Goal: Task Accomplishment & Management: Manage account settings

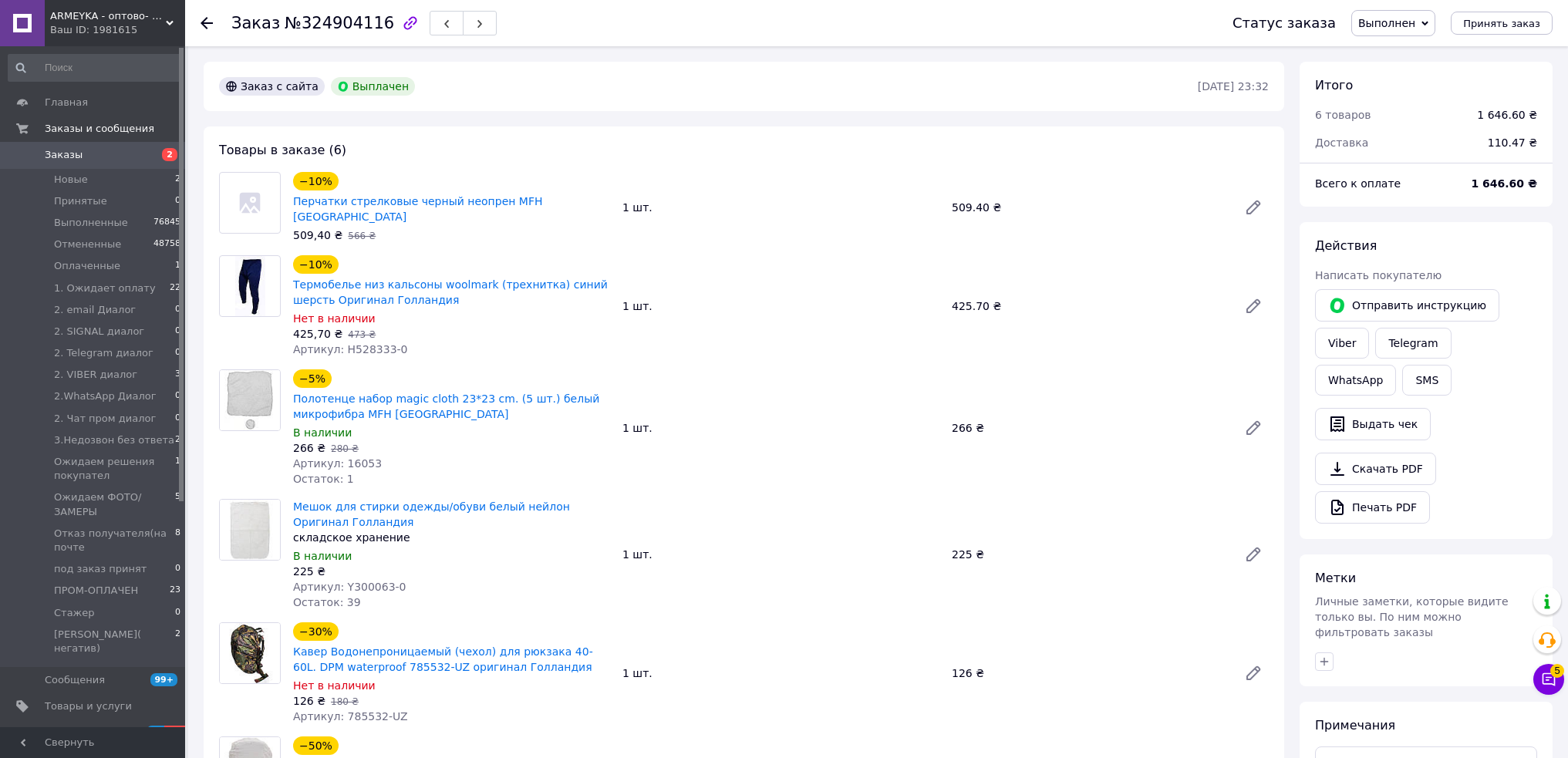
scroll to position [49, 0]
click at [65, 179] on span "Новые" at bounding box center [71, 180] width 34 height 14
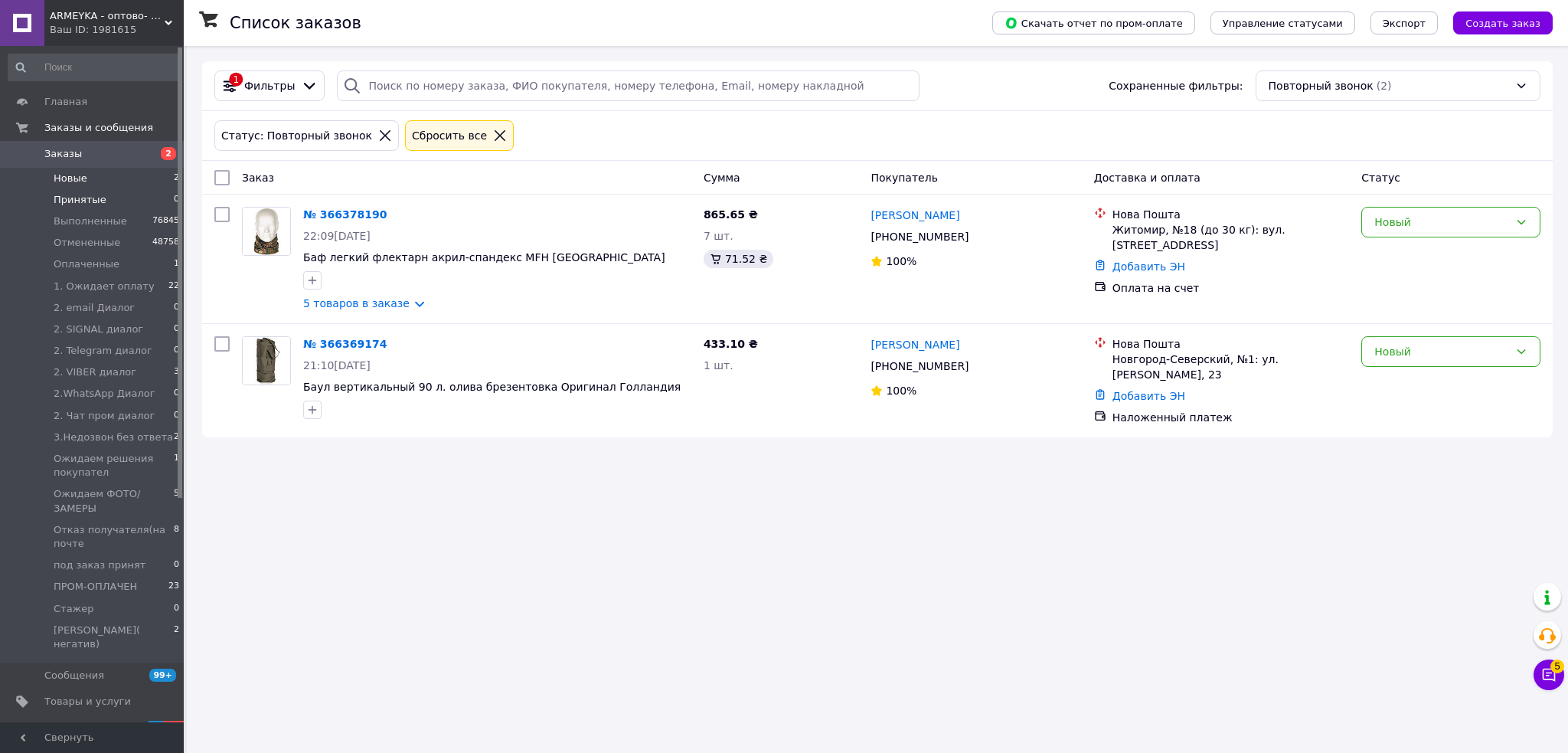
click at [80, 204] on span "Принятые" at bounding box center [80, 200] width 53 height 14
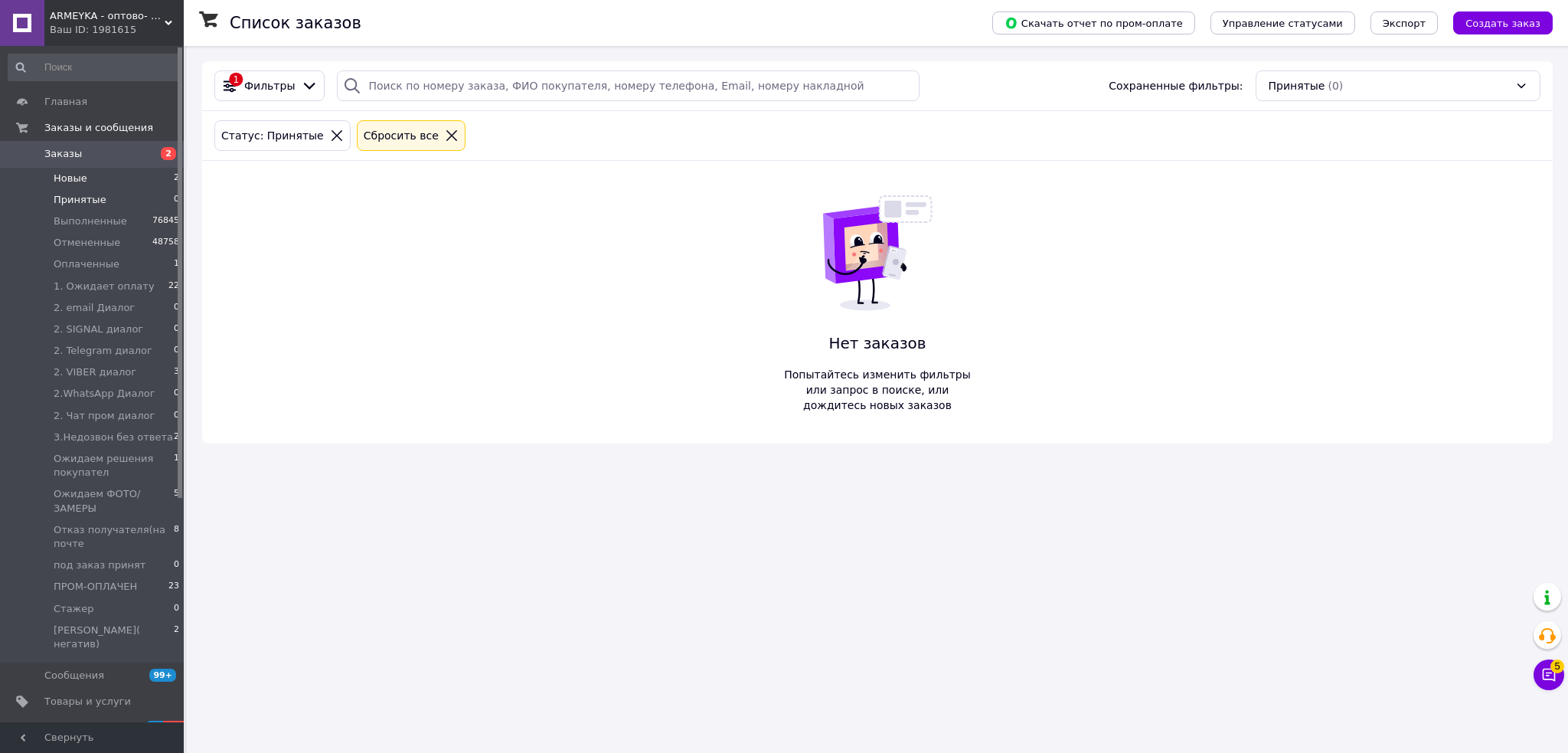
click at [72, 180] on span "Новые" at bounding box center [71, 179] width 33 height 14
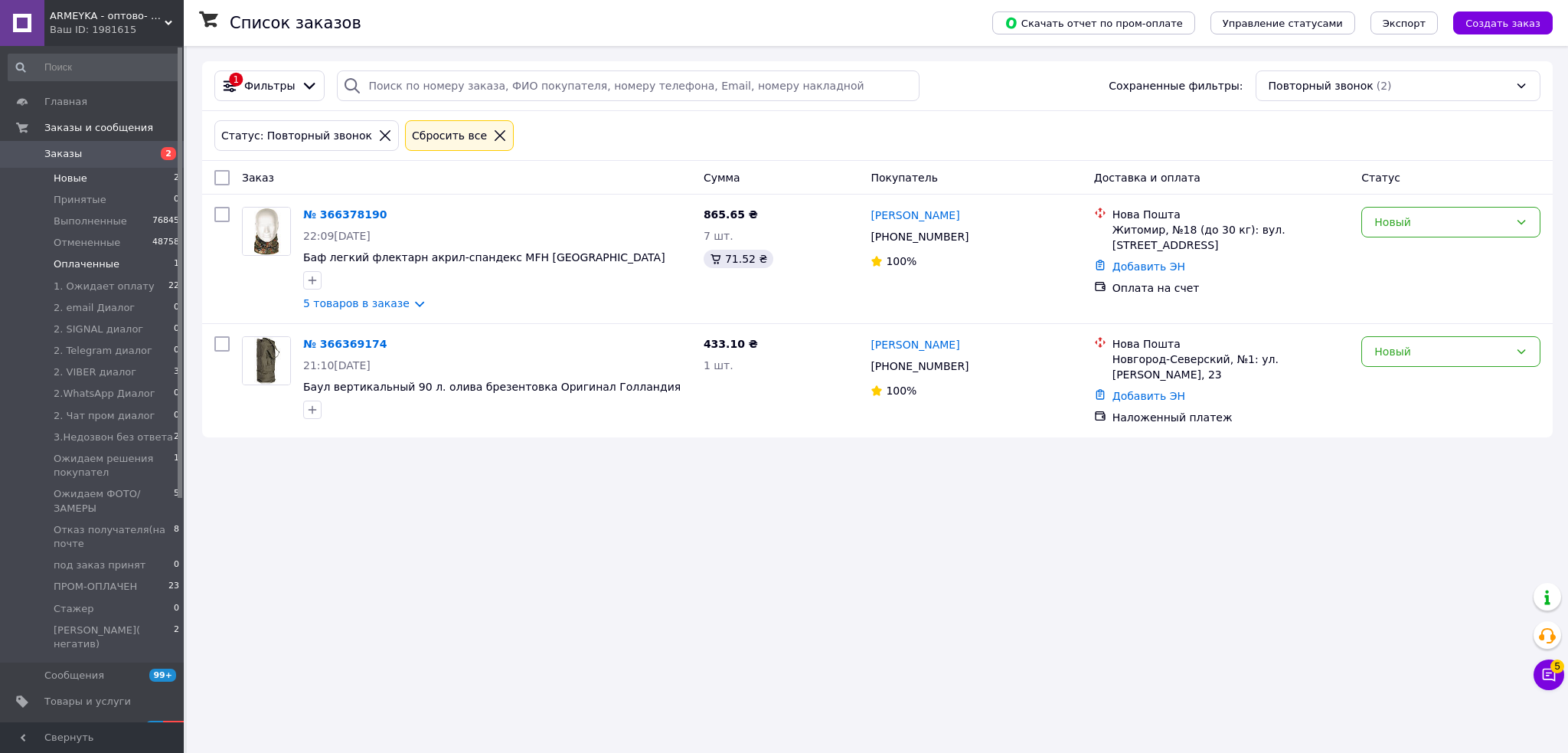
click at [92, 263] on span "Оплаченные" at bounding box center [86, 264] width 66 height 14
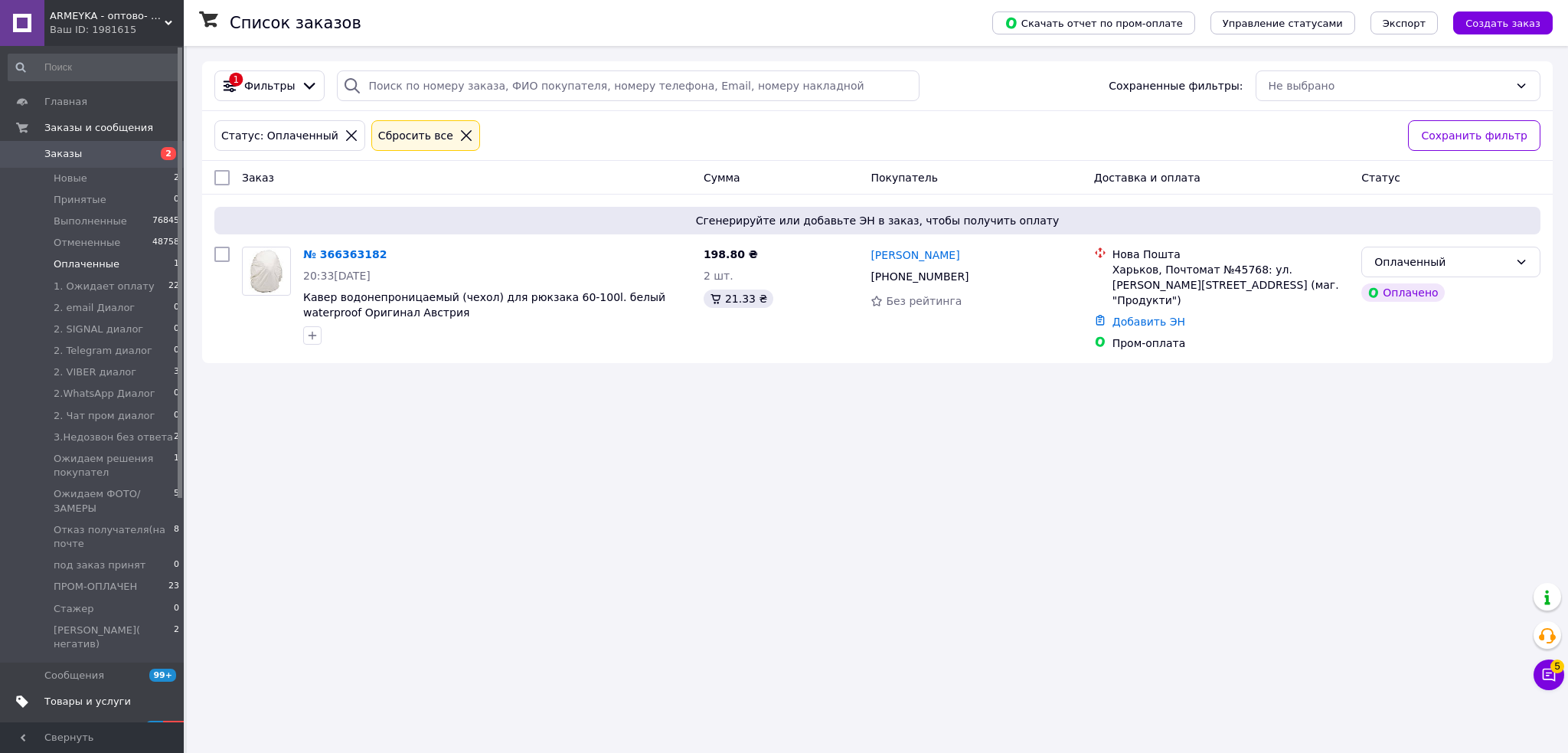
click at [99, 695] on span "Товары и услуги" at bounding box center [87, 702] width 86 height 14
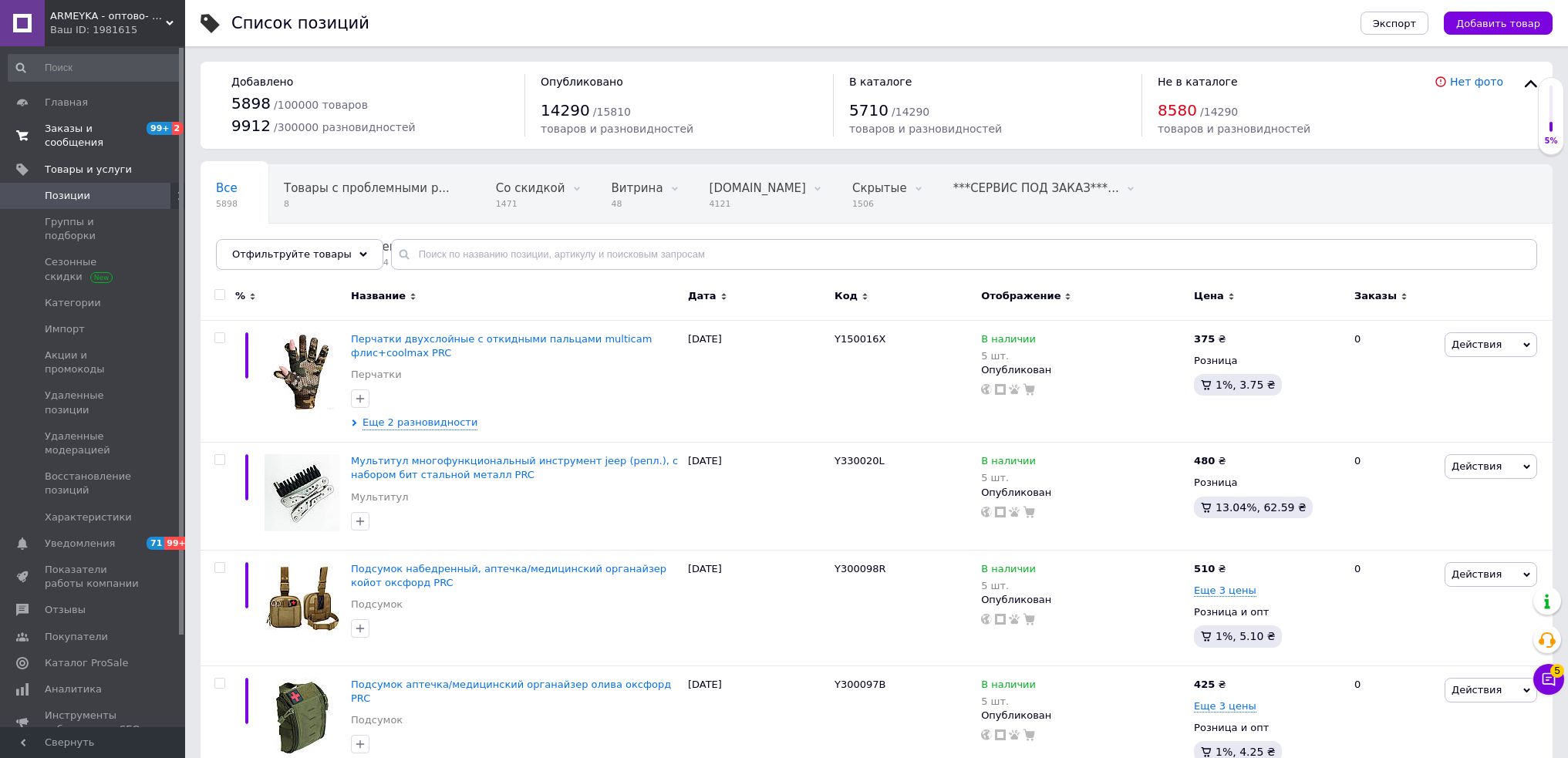
click at [79, 131] on span "Заказы и сообщения" at bounding box center [93, 135] width 98 height 28
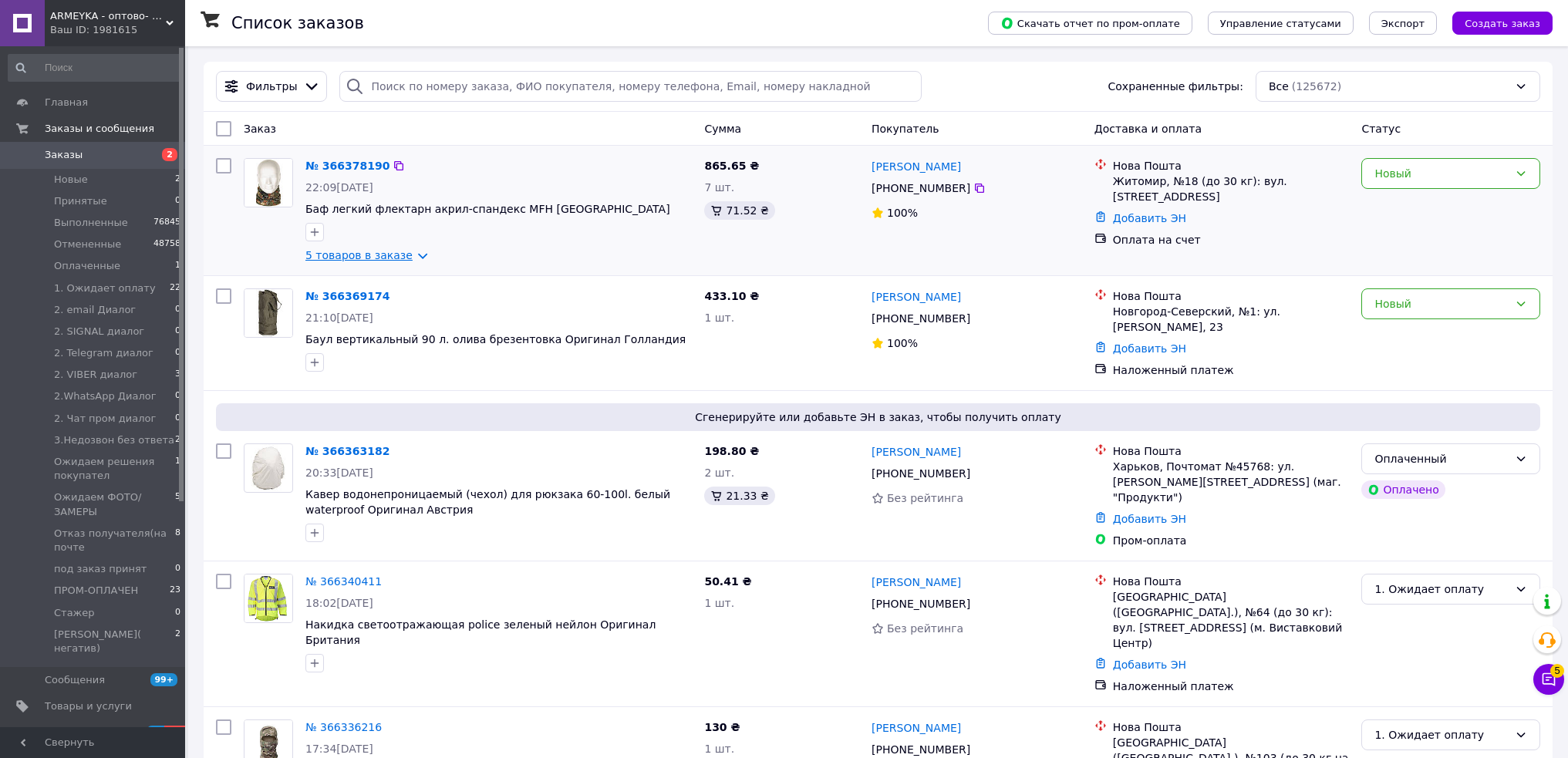
click at [405, 257] on link "5 товаров в заказе" at bounding box center [359, 255] width 107 height 12
